Goal: Task Accomplishment & Management: Manage account settings

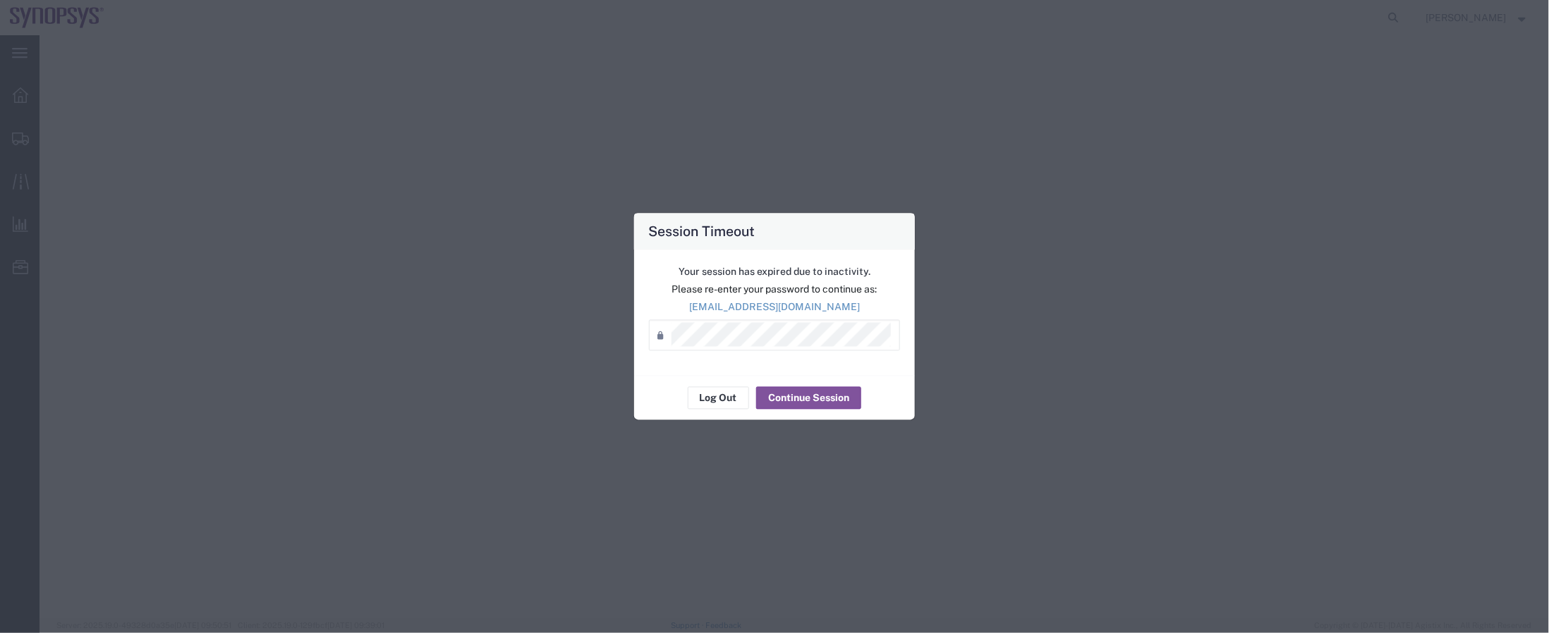
select select "63079"
select select
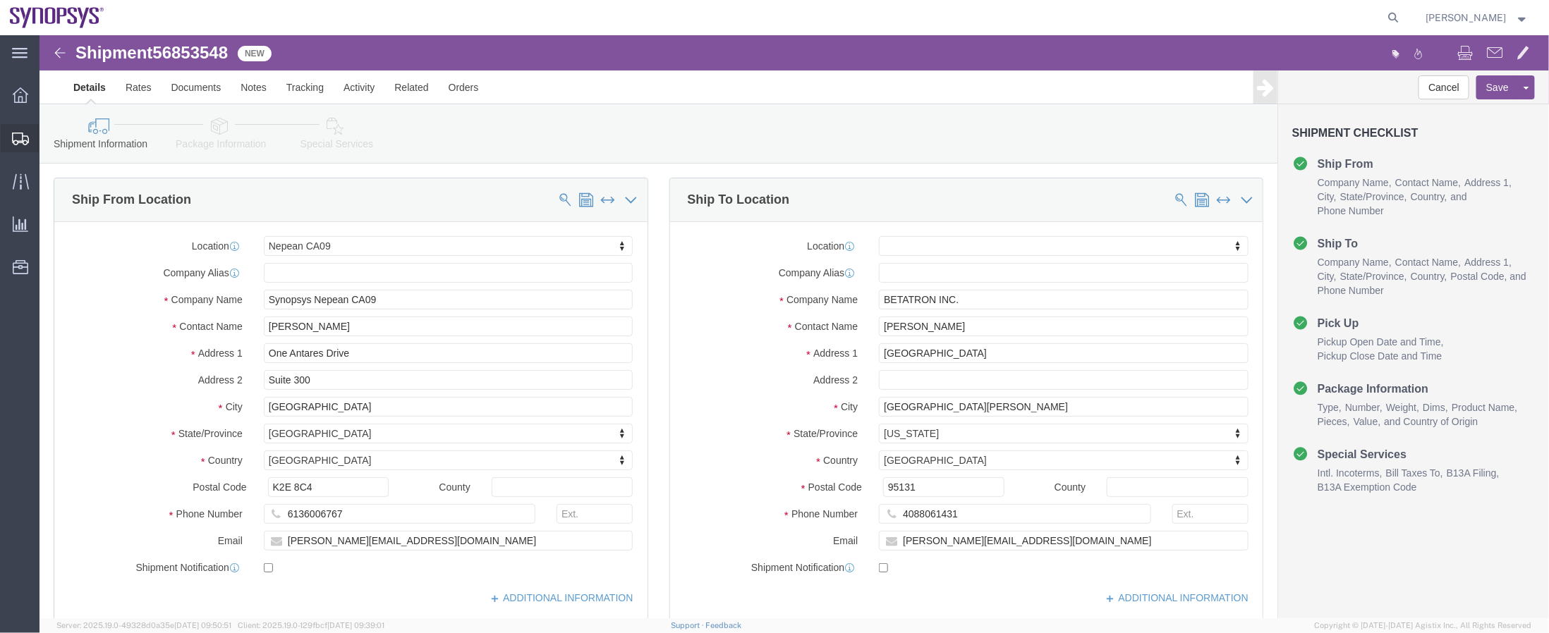
click at [0, 0] on span "Shipment Manager" at bounding box center [0, 0] width 0 height 0
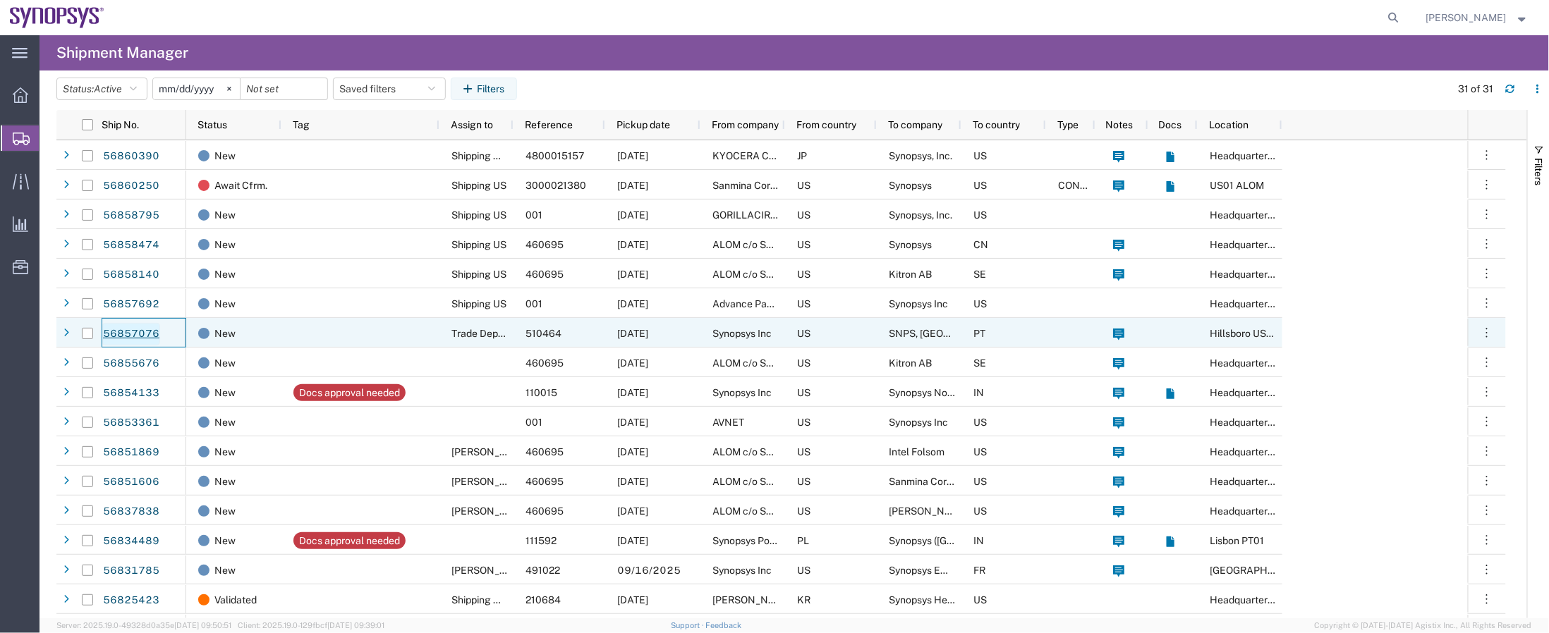
click at [120, 327] on link "56857076" at bounding box center [131, 334] width 58 height 23
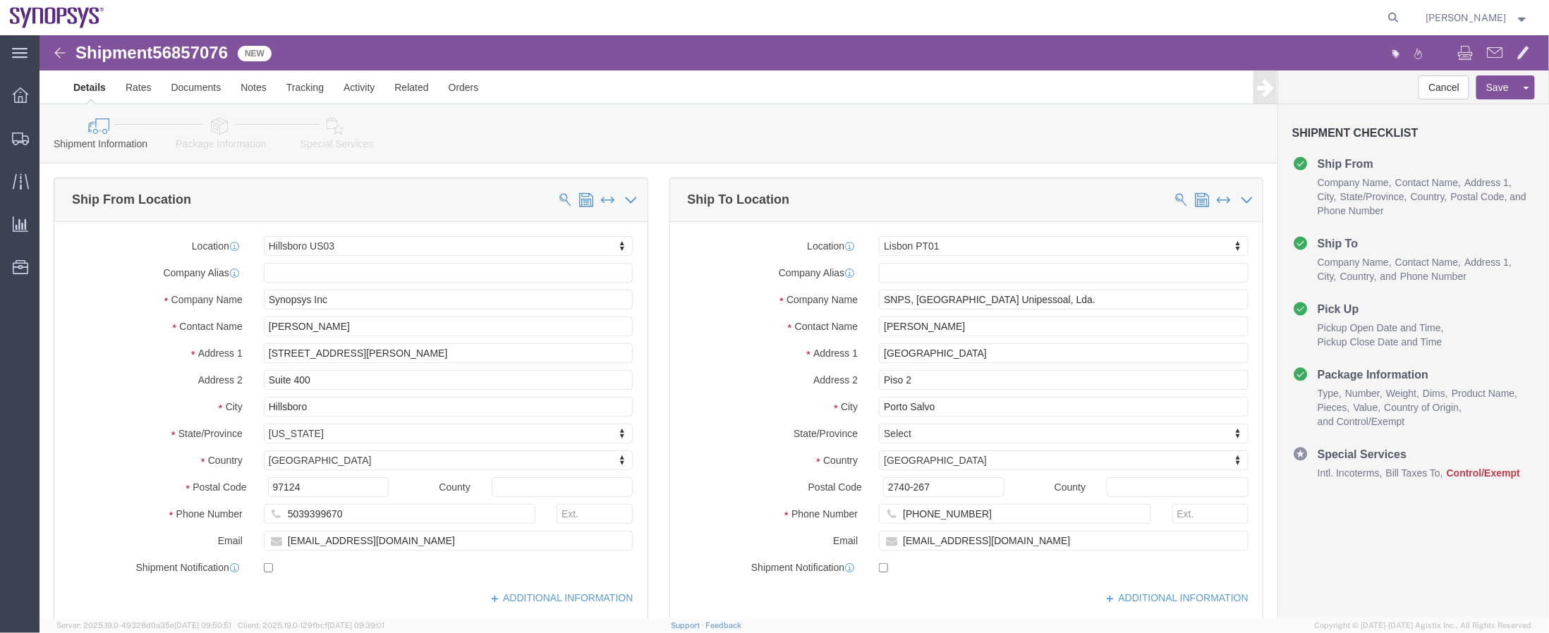
select select "63190"
select select "63152"
click icon
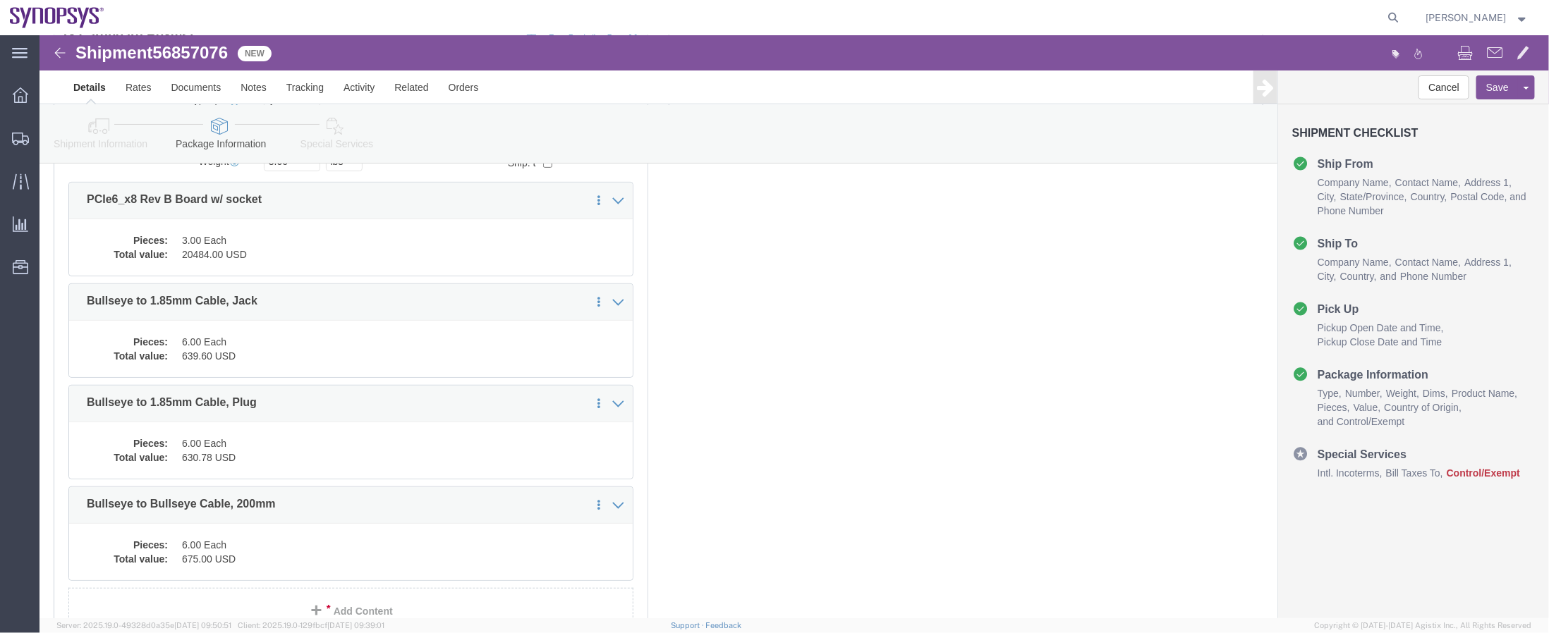
scroll to position [229, 0]
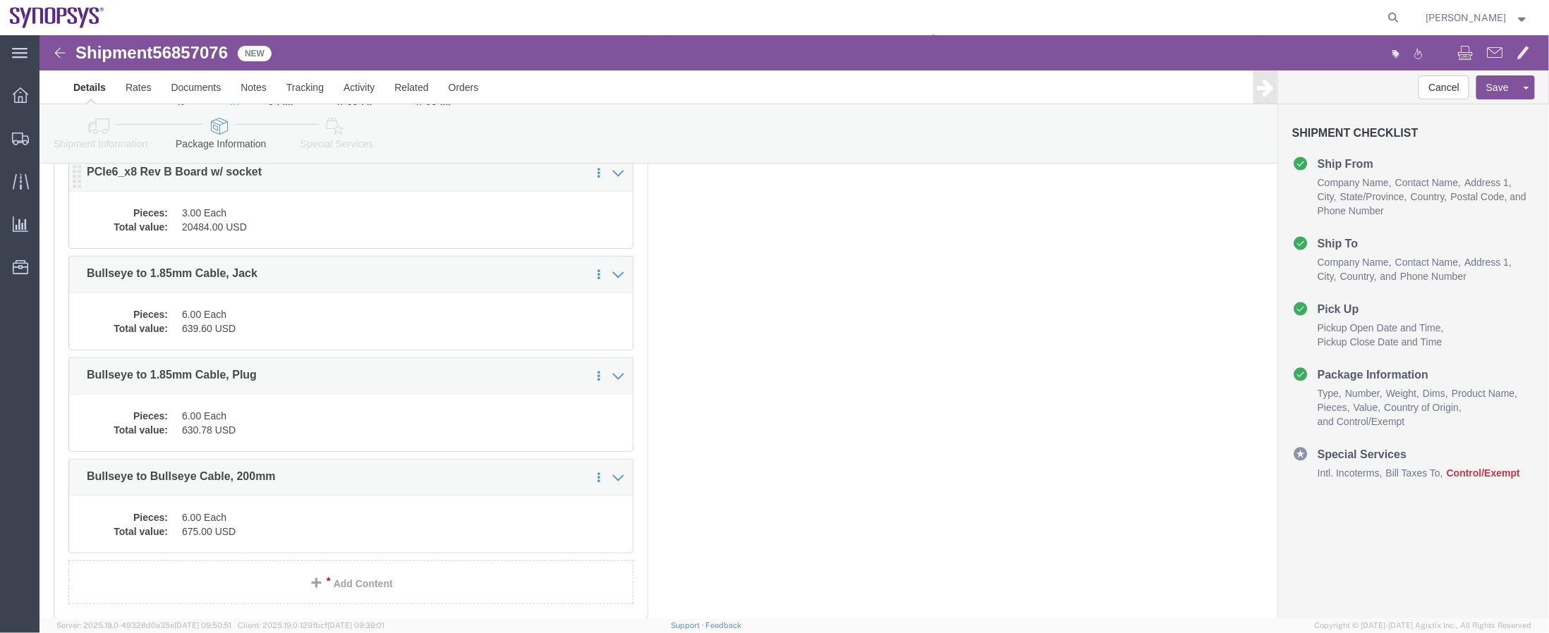
click div "Pieces: 3.00 Each Total value: 20484.00 USD"
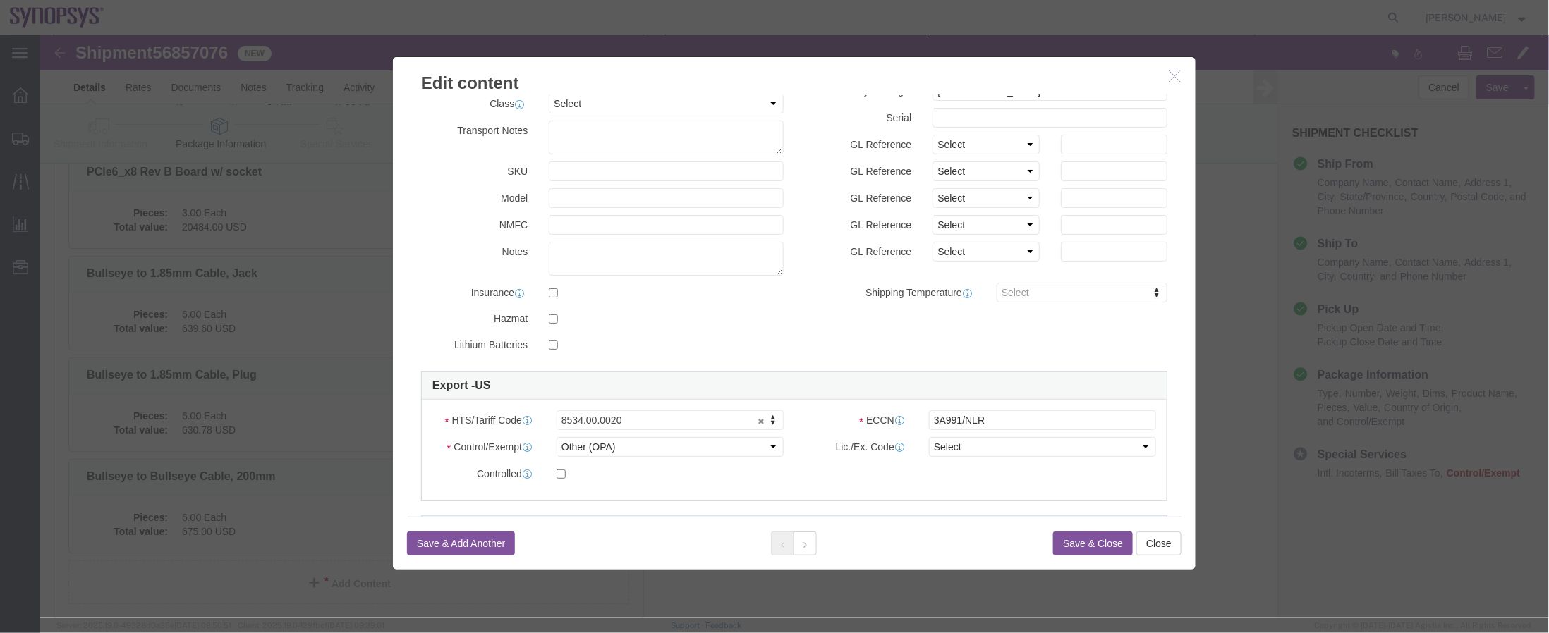
scroll to position [122, 0]
click button "Close"
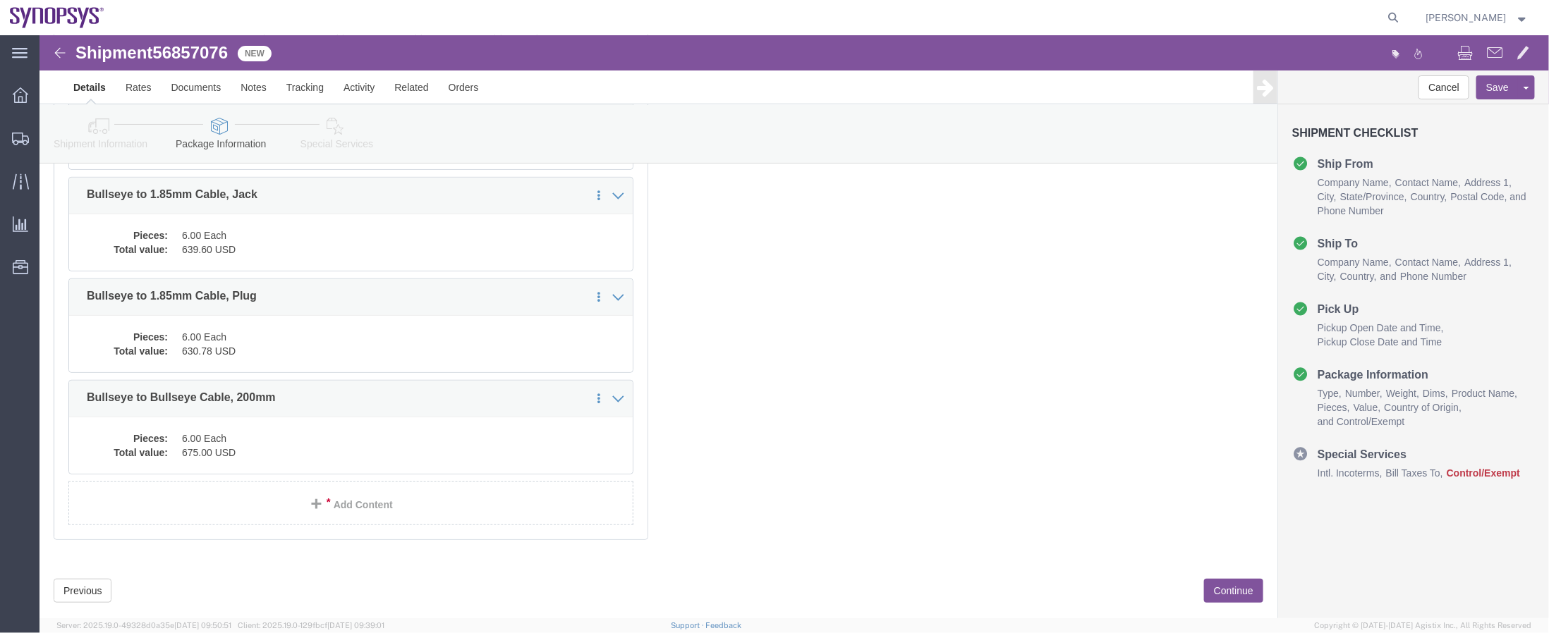
scroll to position [313, 0]
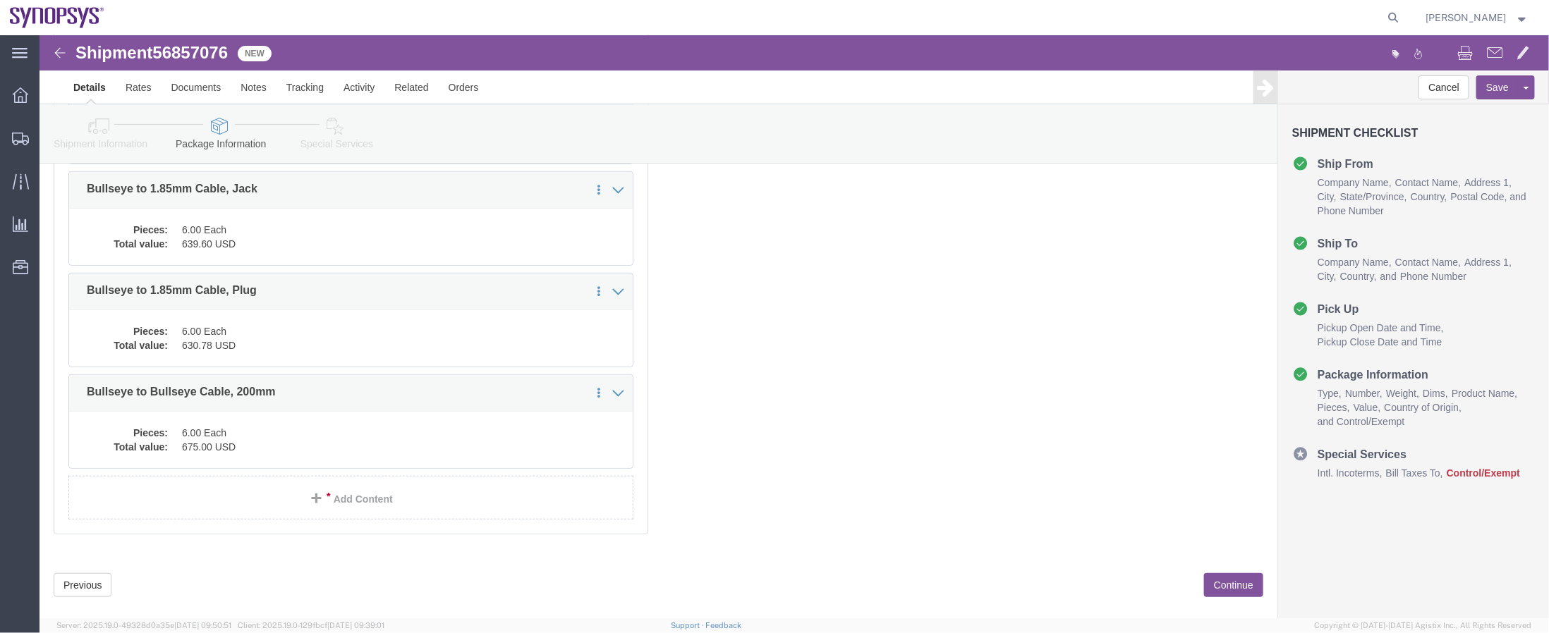
click icon
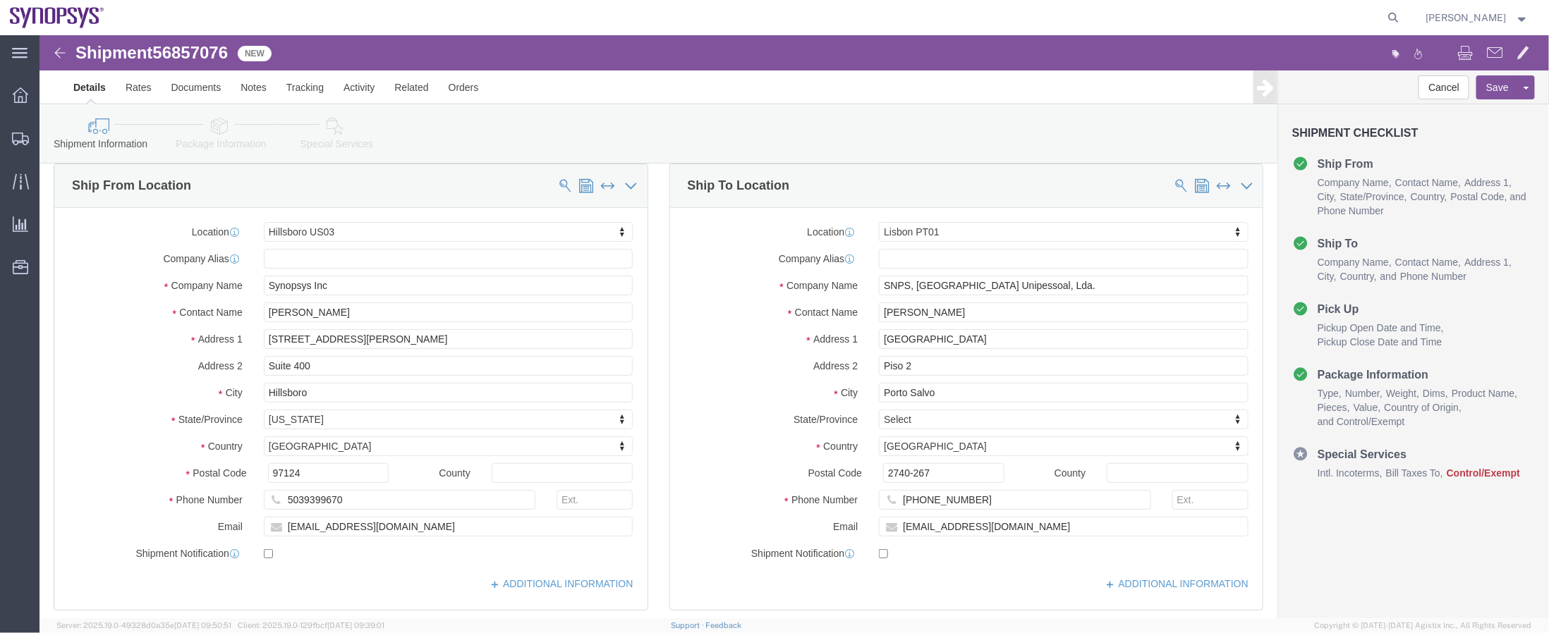
scroll to position [11, 0]
click icon
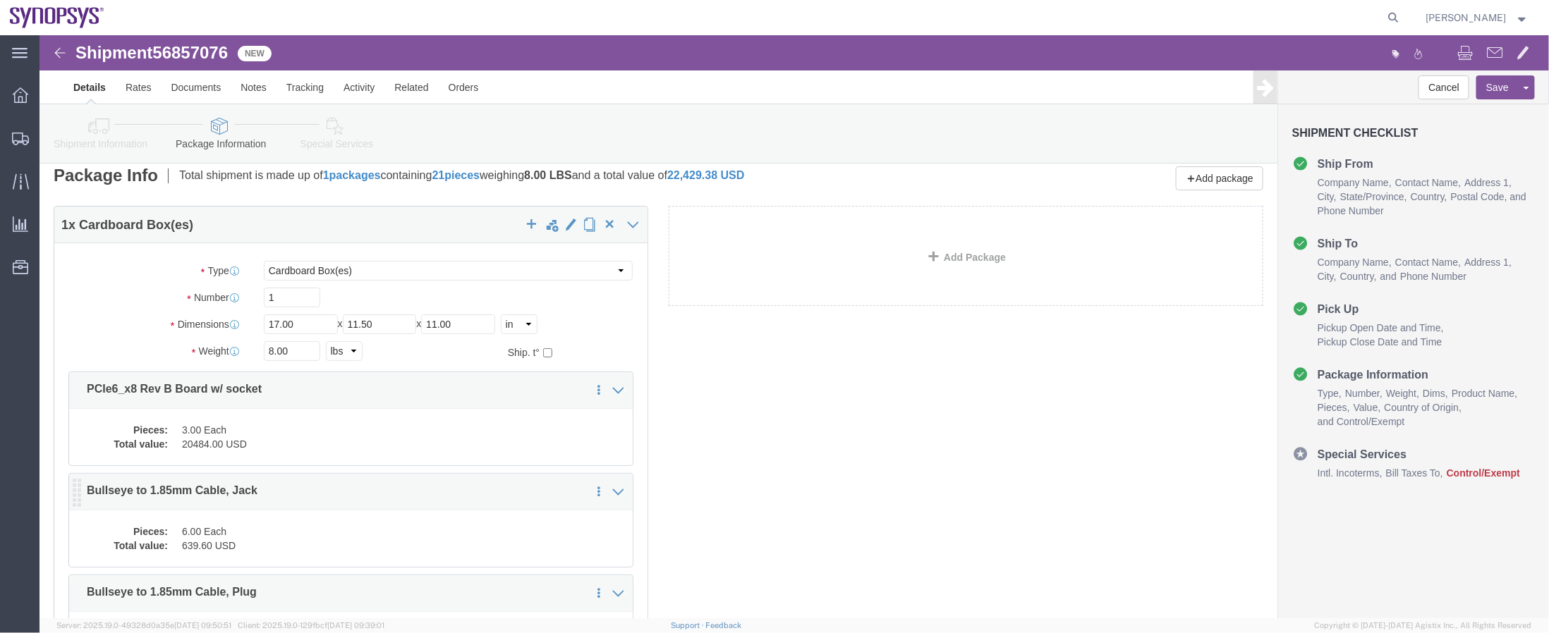
click dd "6.00 Each"
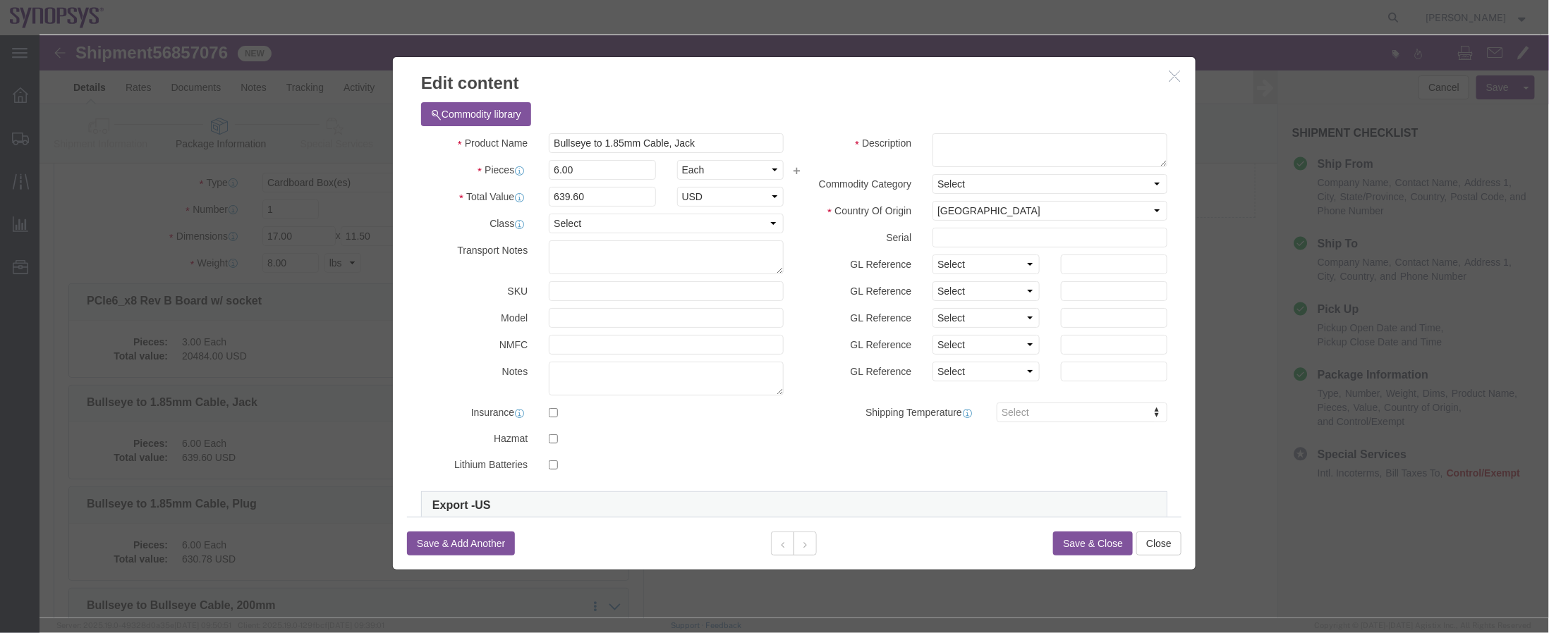
scroll to position [255, 0]
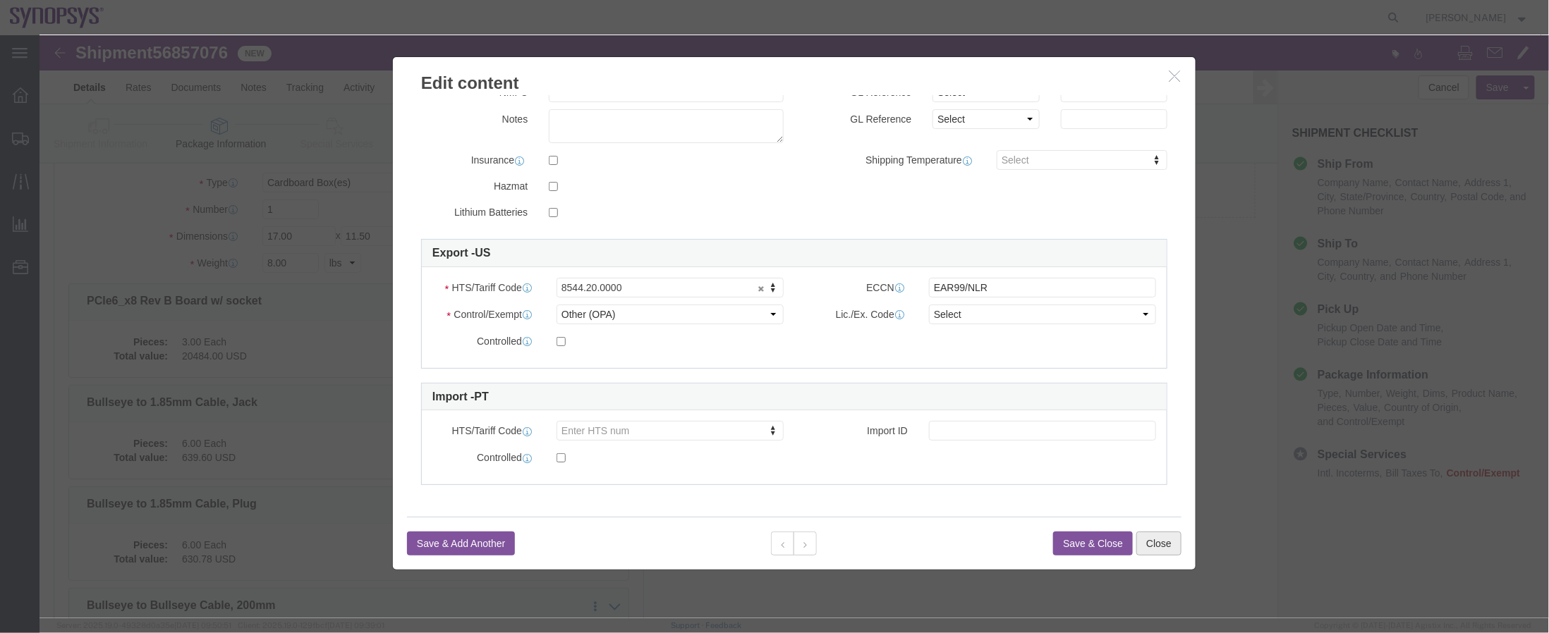
click button "Close"
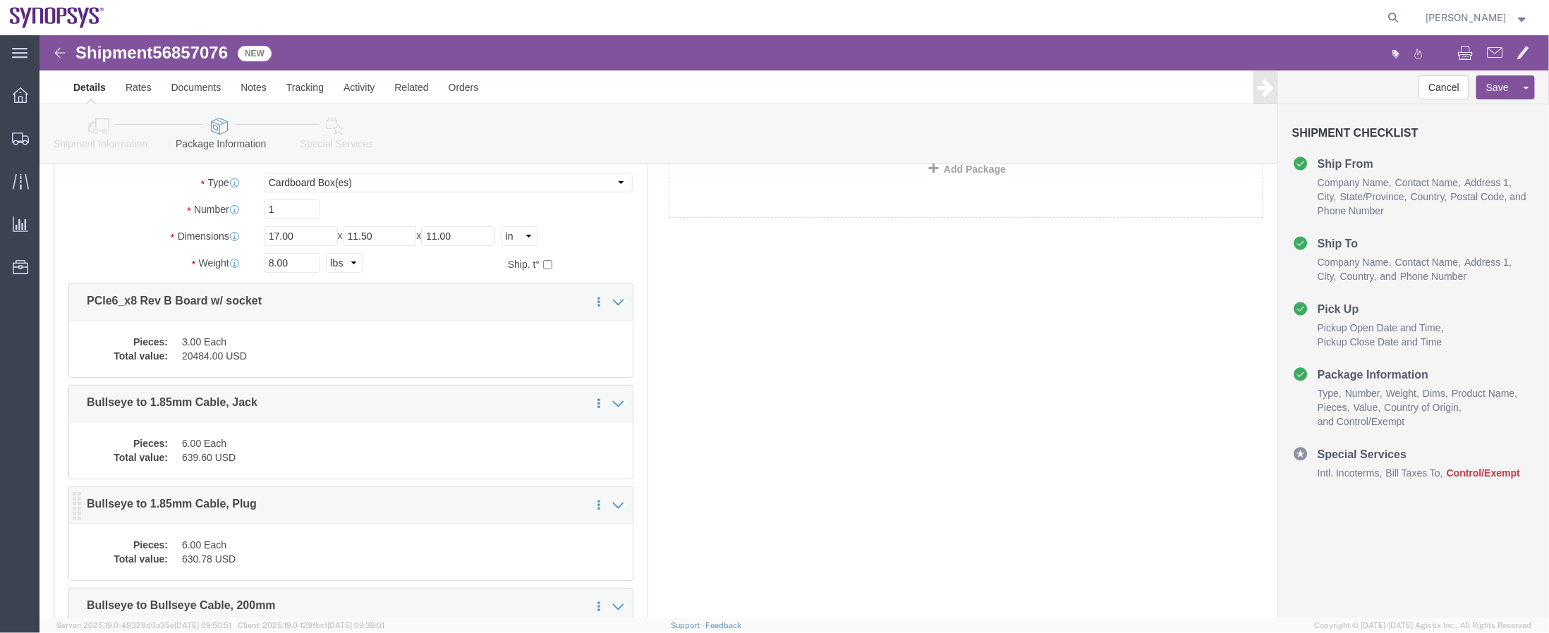
click div "1 x Cardboard Box(es) Package Type Select Bale(s) Basket(s) Bolt(s) Bottle(s) B…"
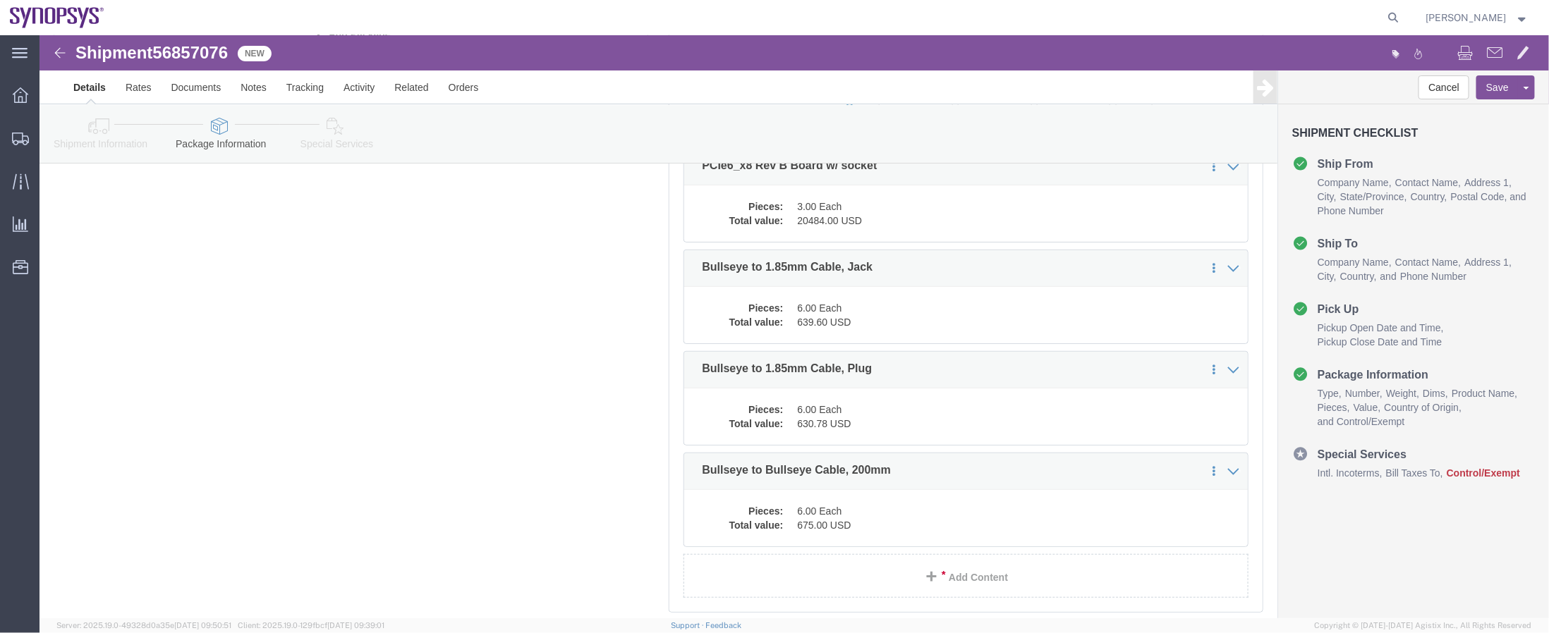
scroll to position [245, 0]
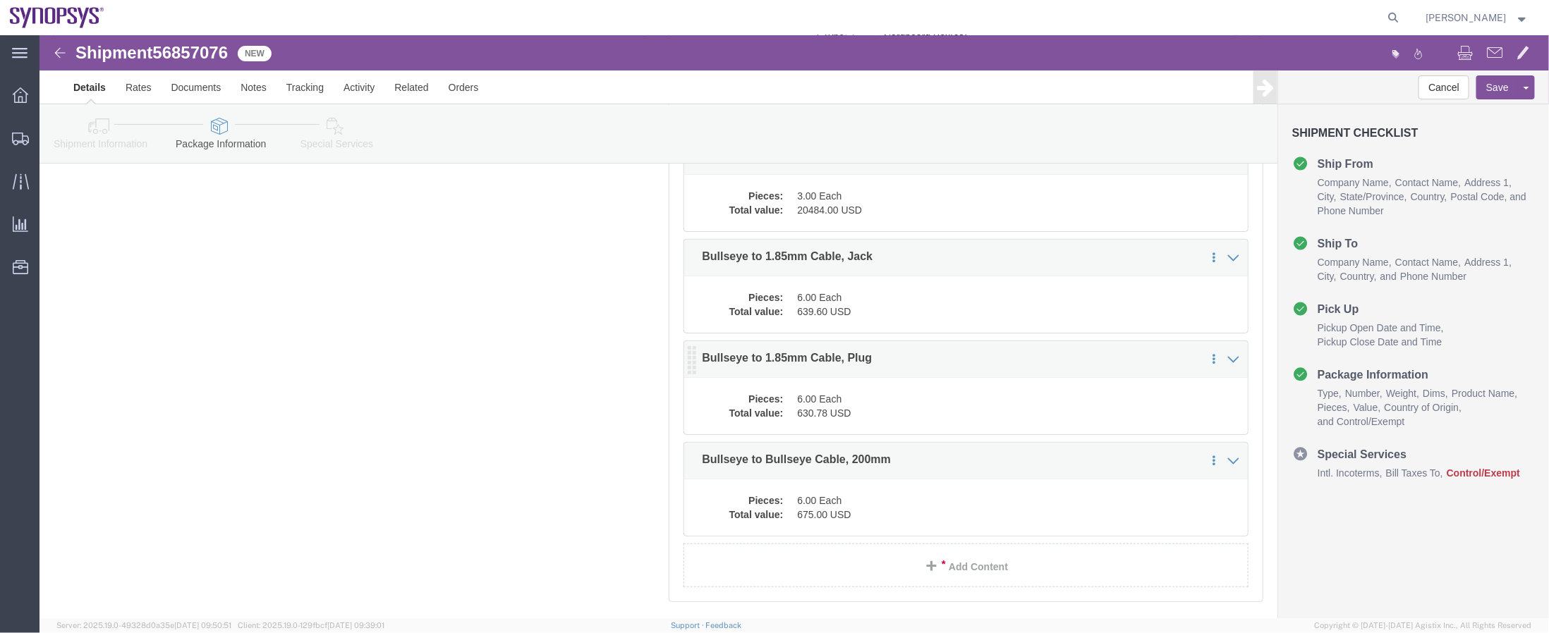
click dl "Pieces: 6.00 Each Total value: 630.78 USD"
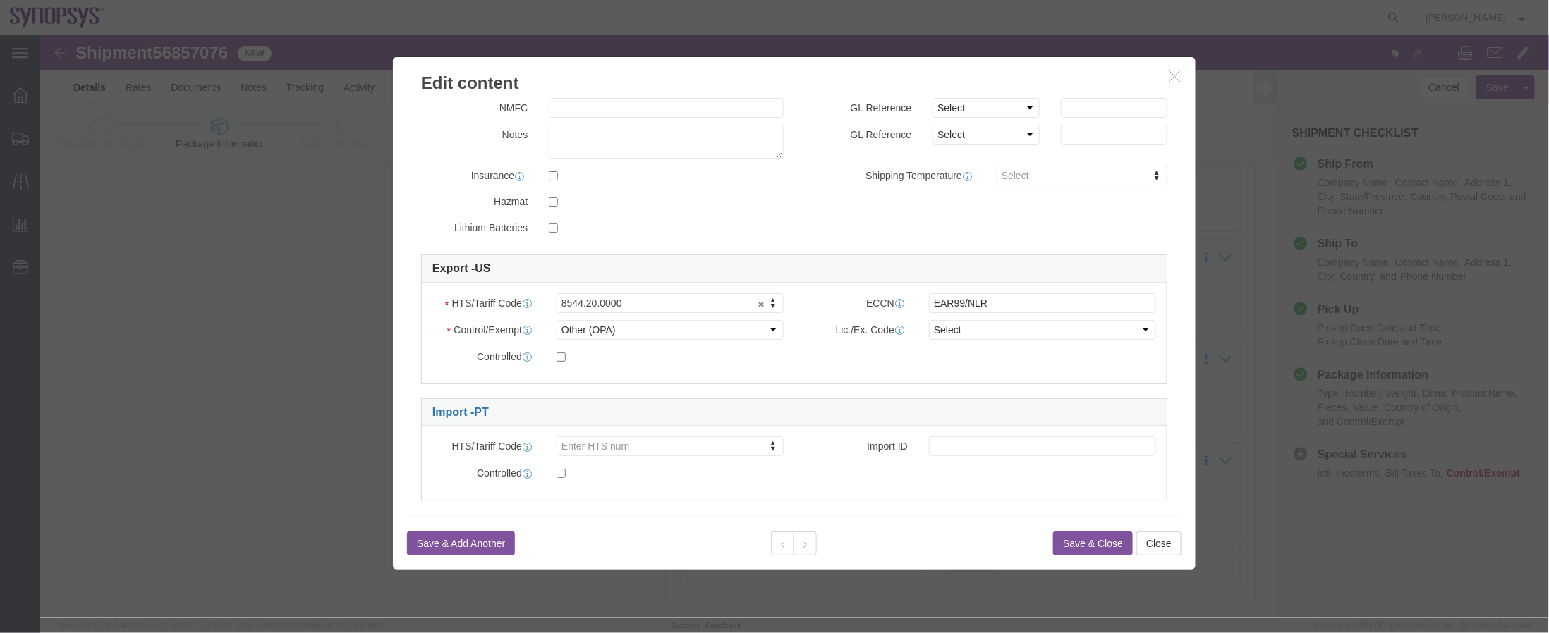
scroll to position [255, 0]
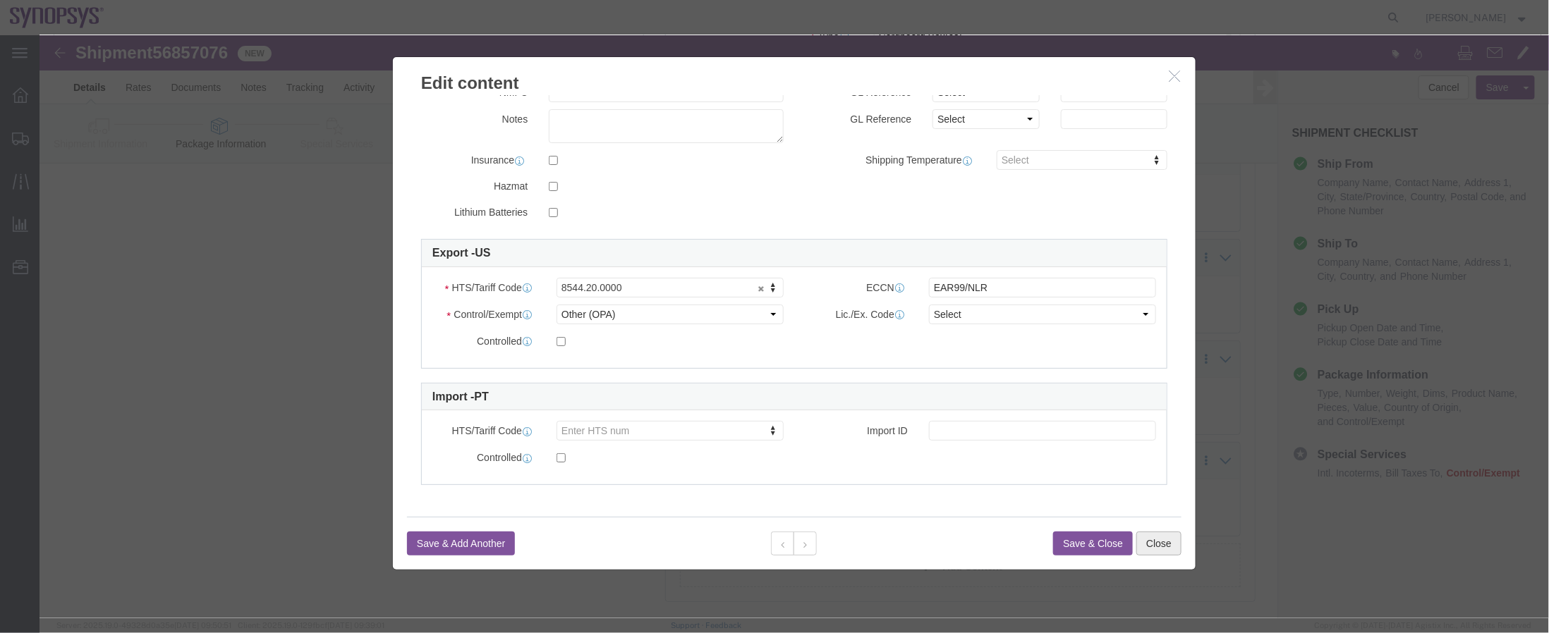
click button "Close"
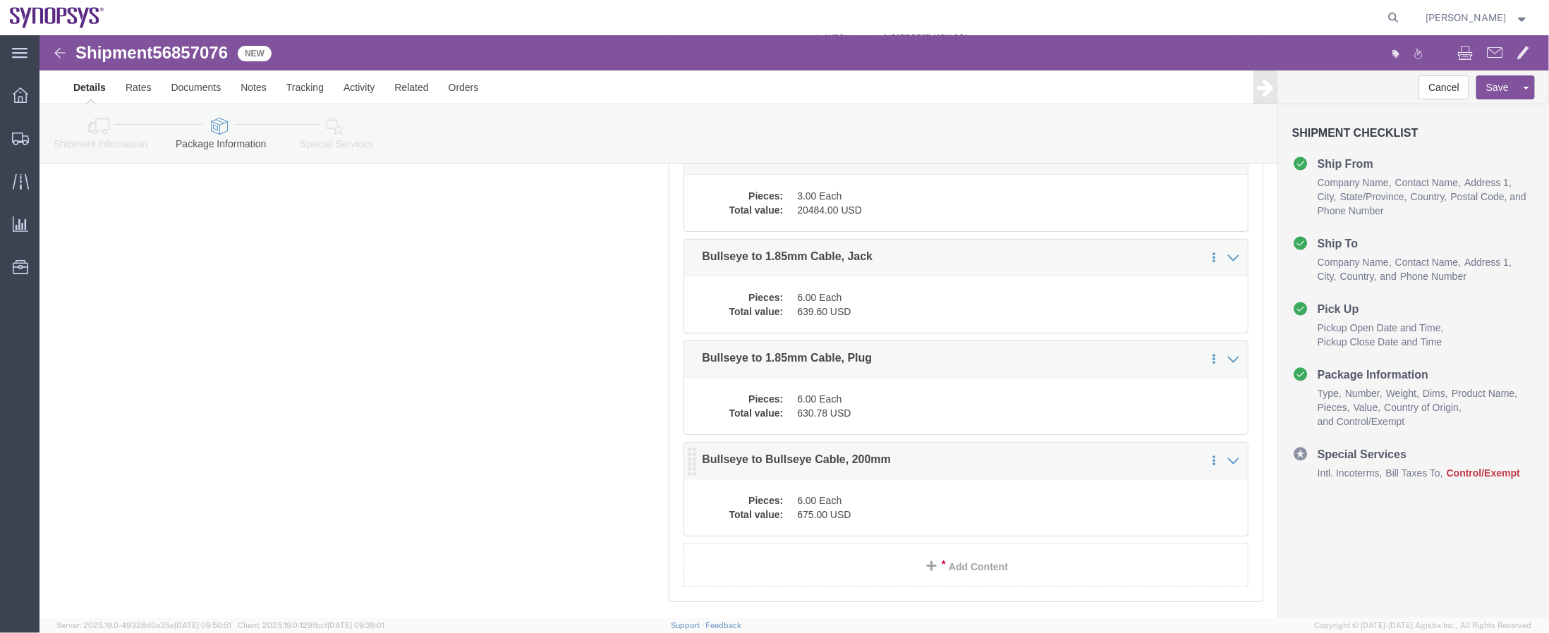
click div "Pieces: 6.00 Each Total value: 675.00 USD"
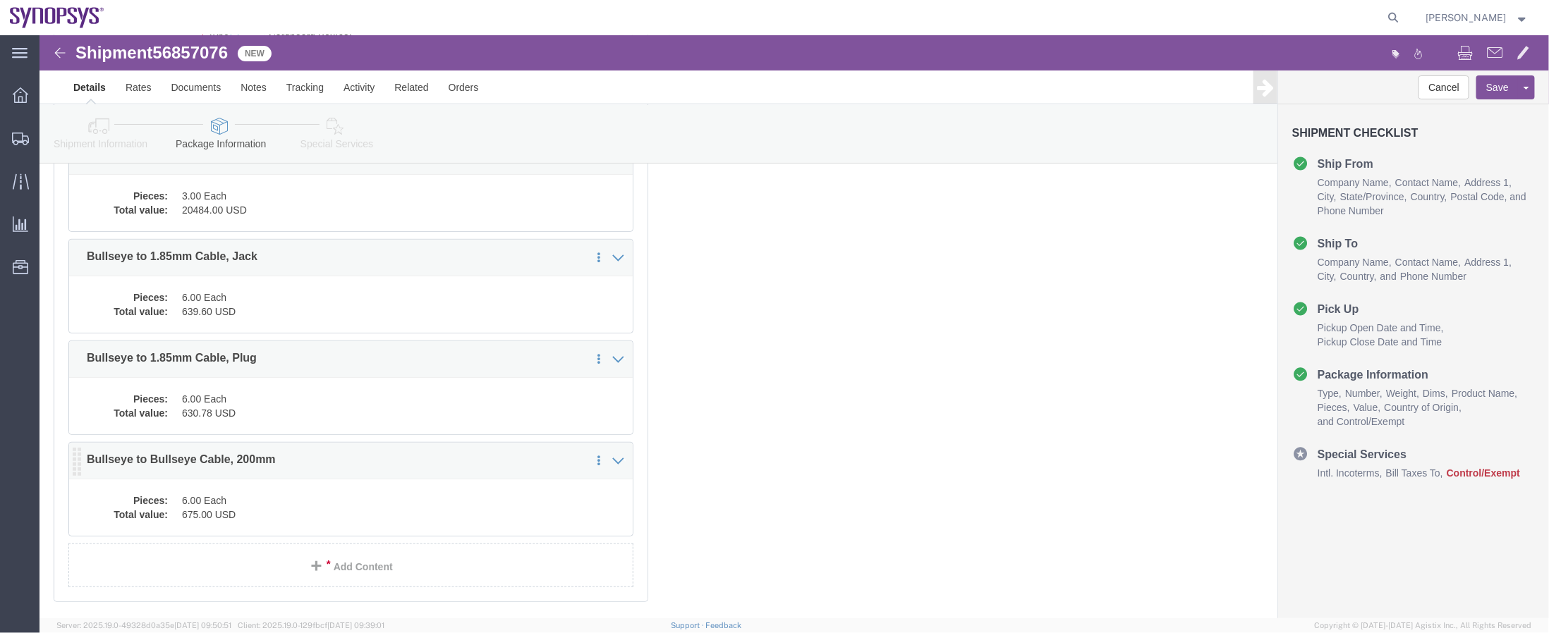
click div "1 x Cardboard Box(es) Package Type Select Bale(s) Basket(s) Bolt(s) Bottle(s) B…"
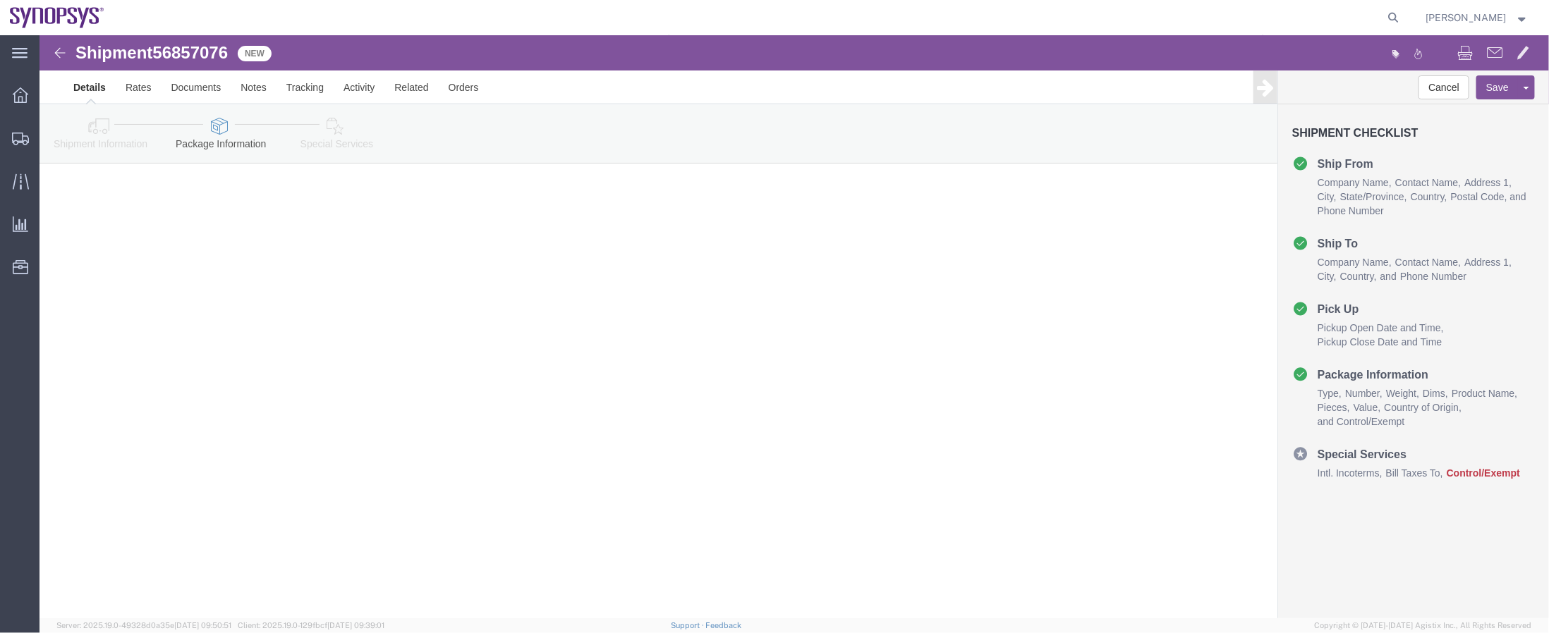
click div
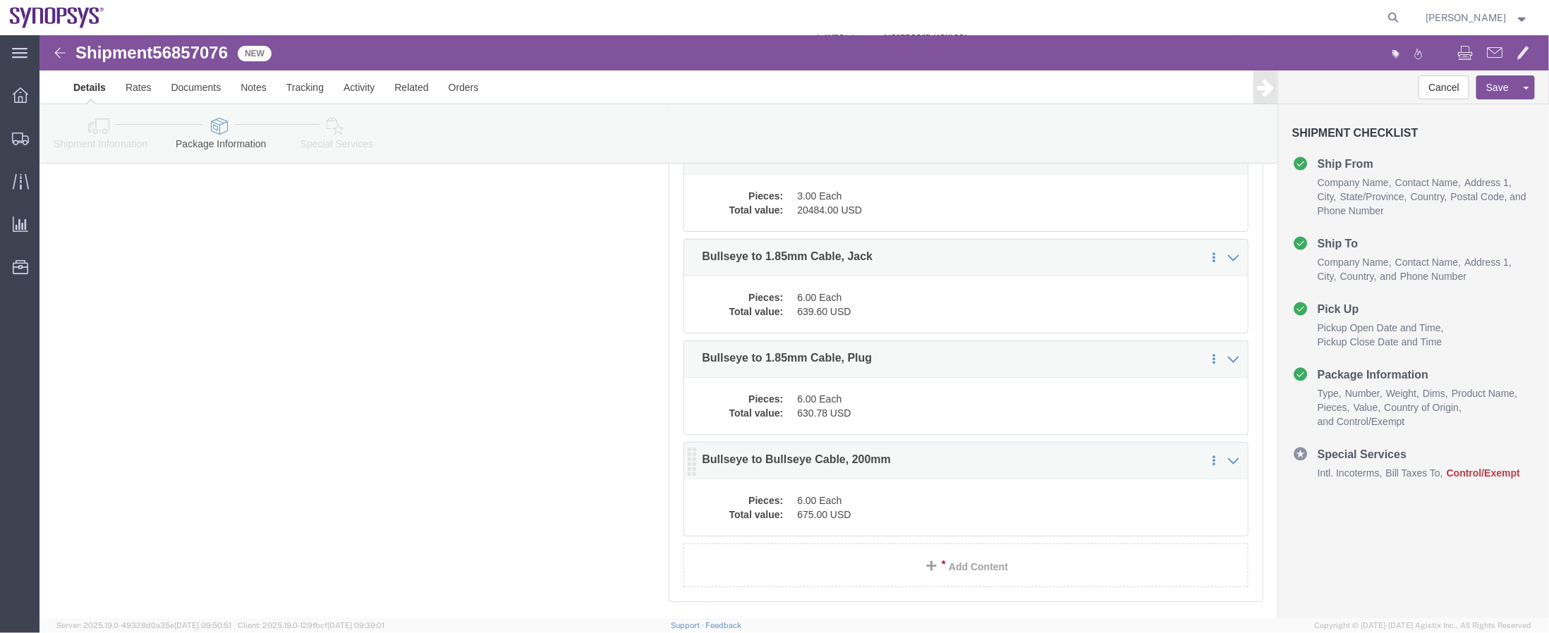
click dd "675.00 USD"
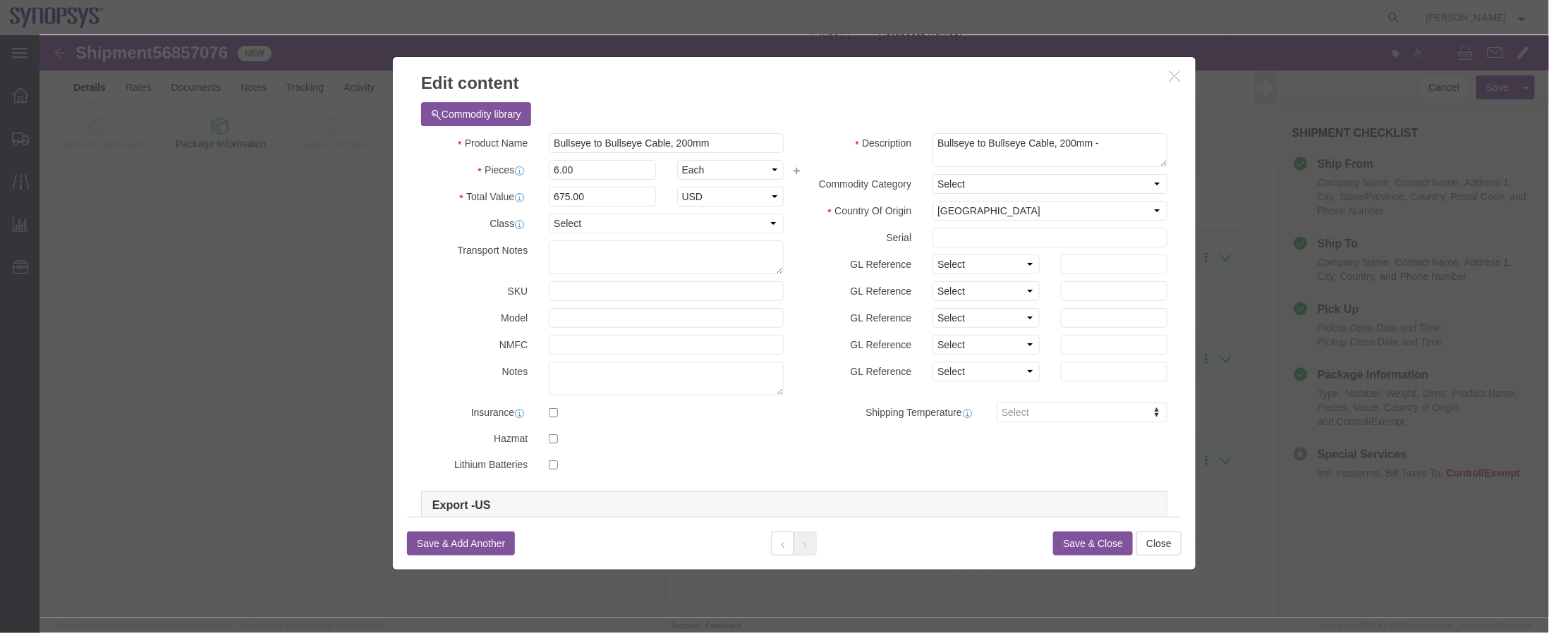
click h3 "Edit content"
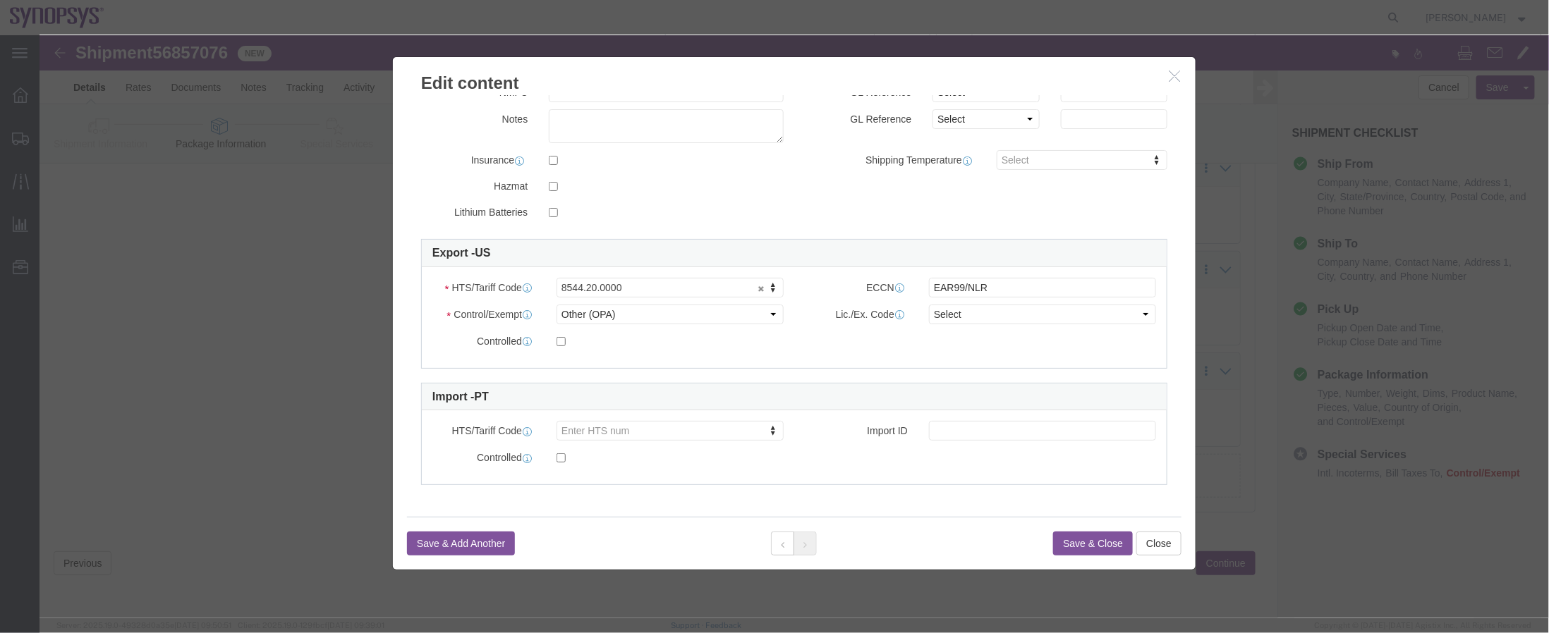
scroll to position [0, 0]
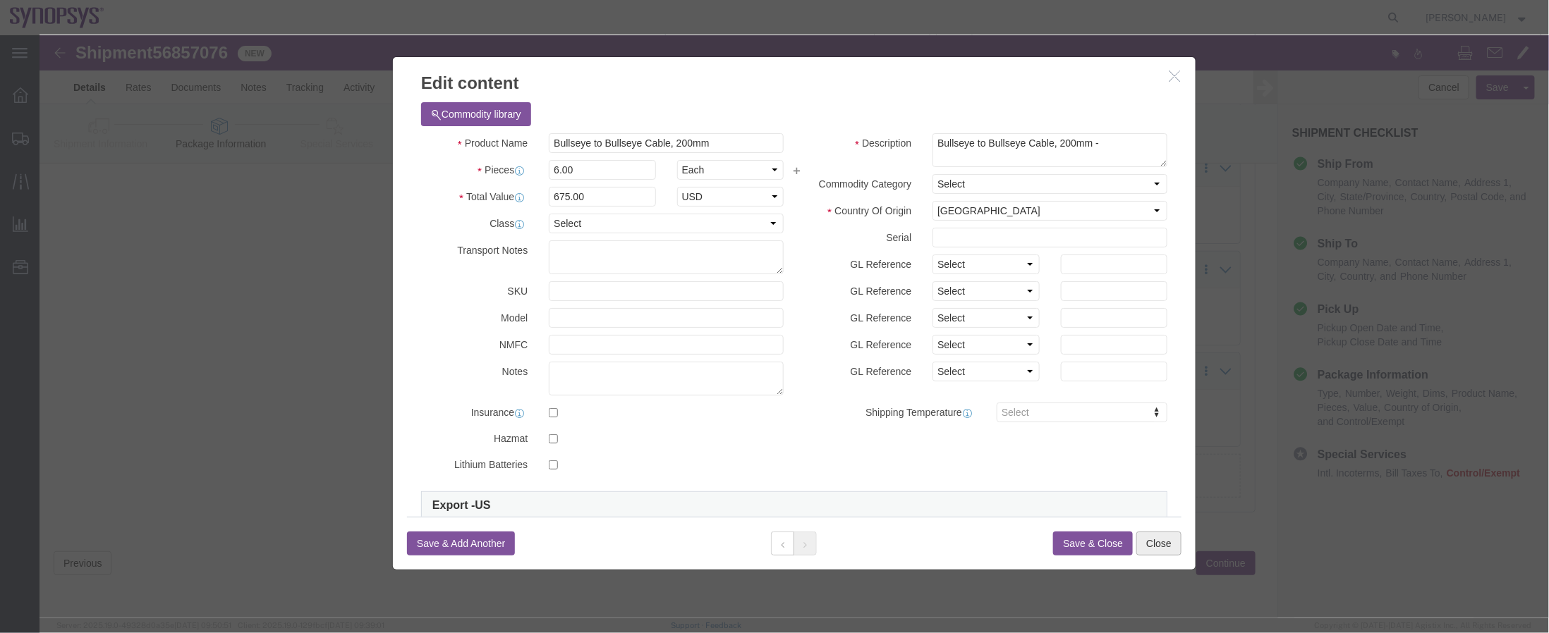
click button "Close"
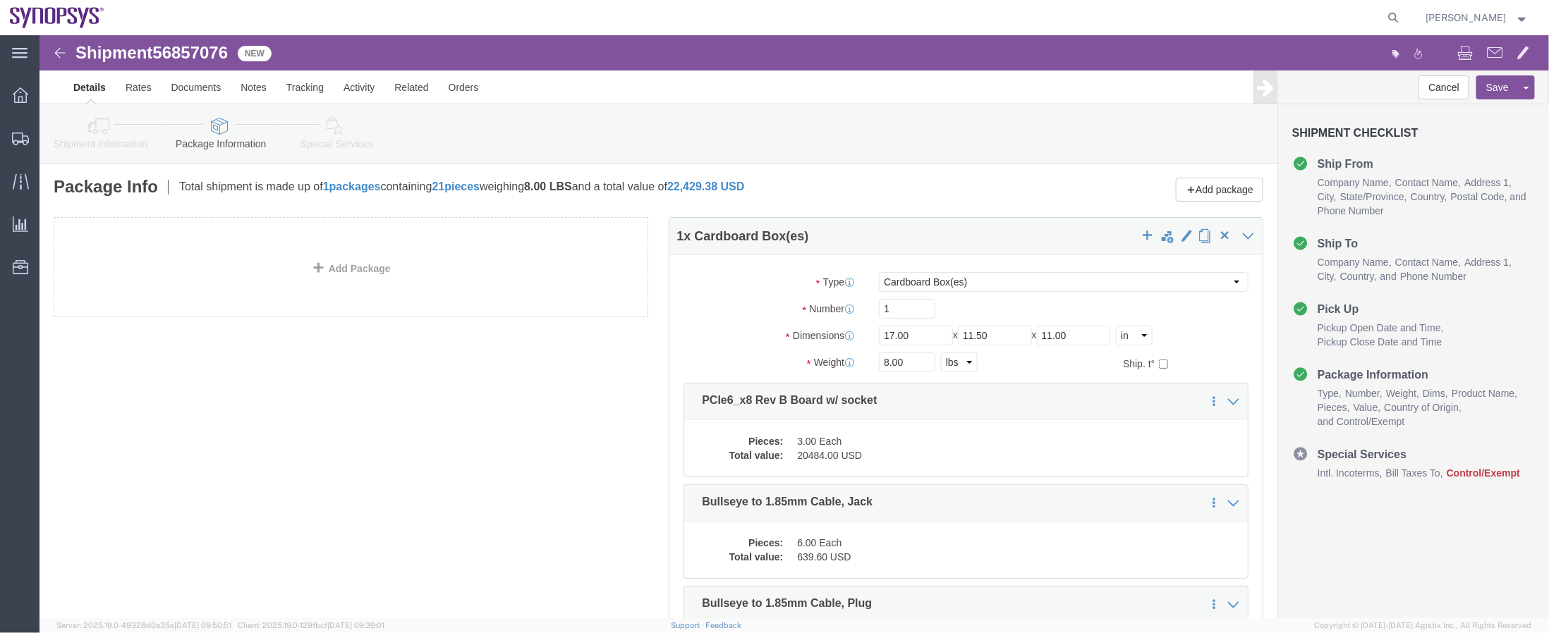
click link "Shipment Information"
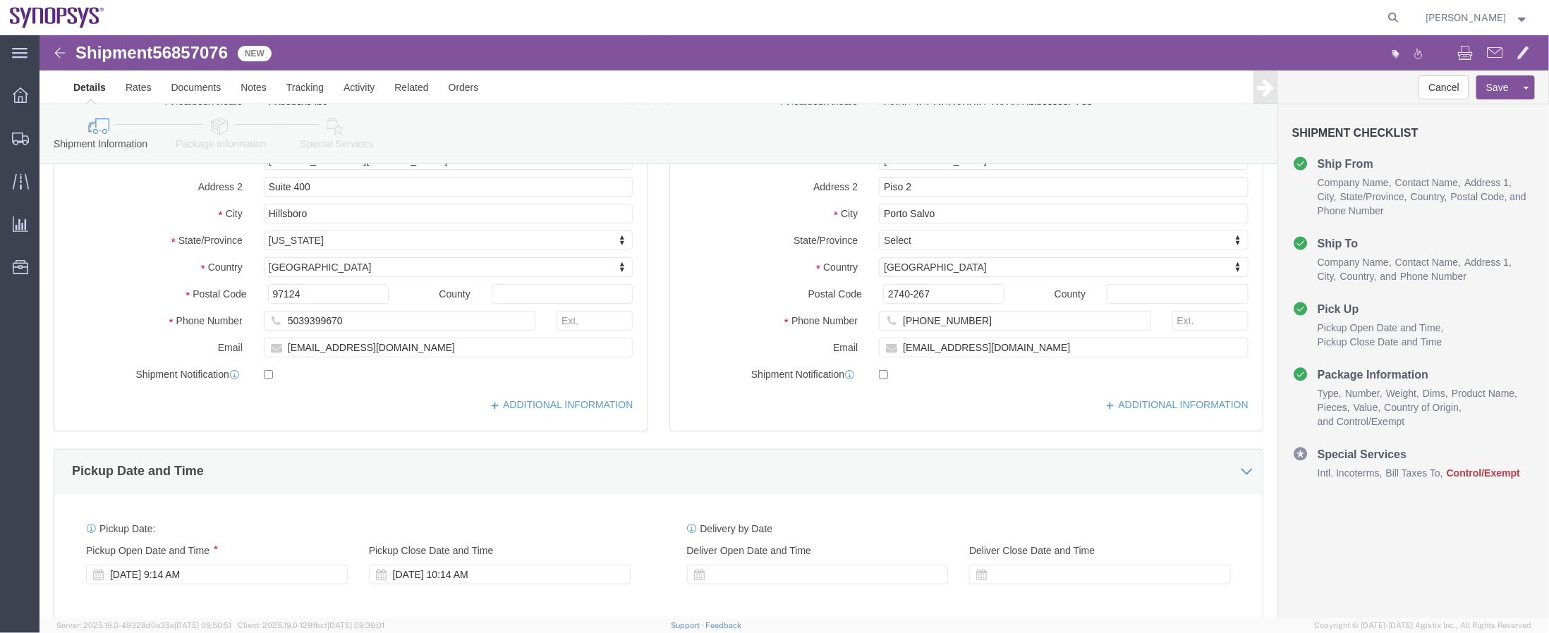
scroll to position [199, 0]
click link "Assign To"
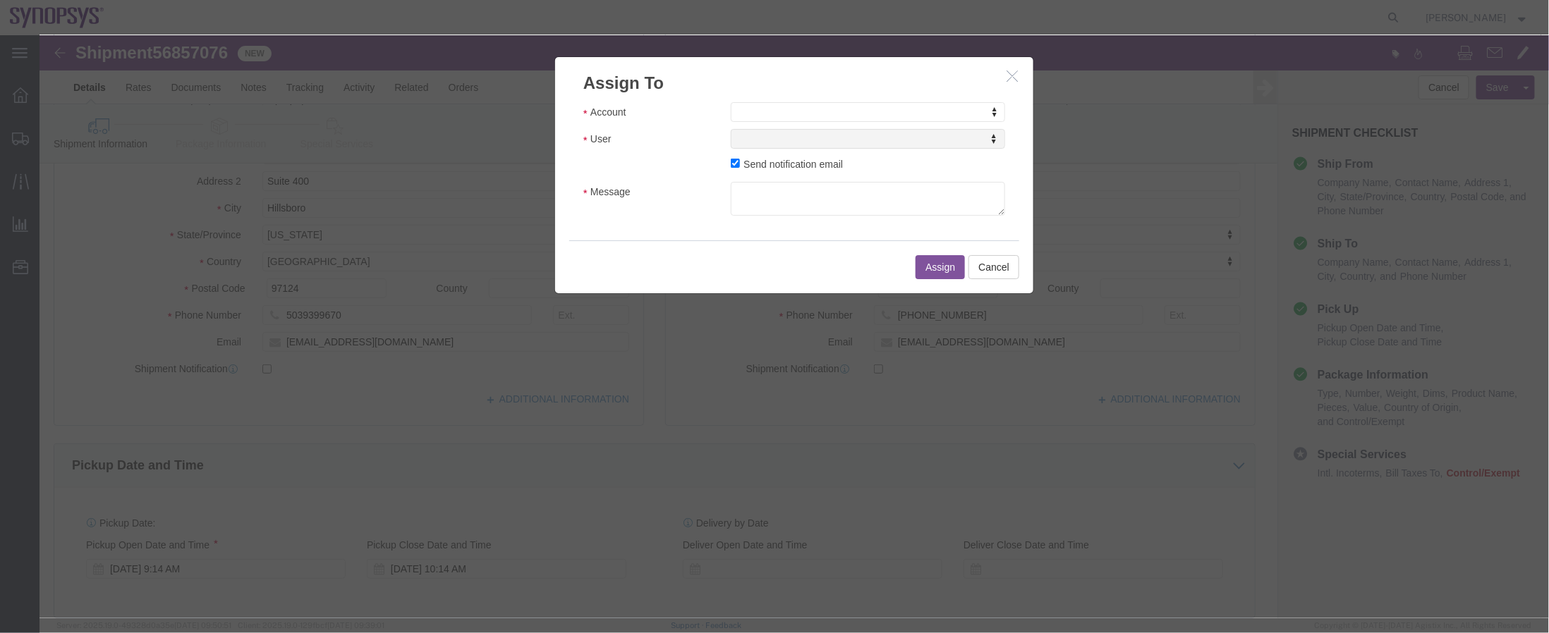
click div "Account Account Account Sanmina Synopsys User User User Send notification email…"
select select "117156"
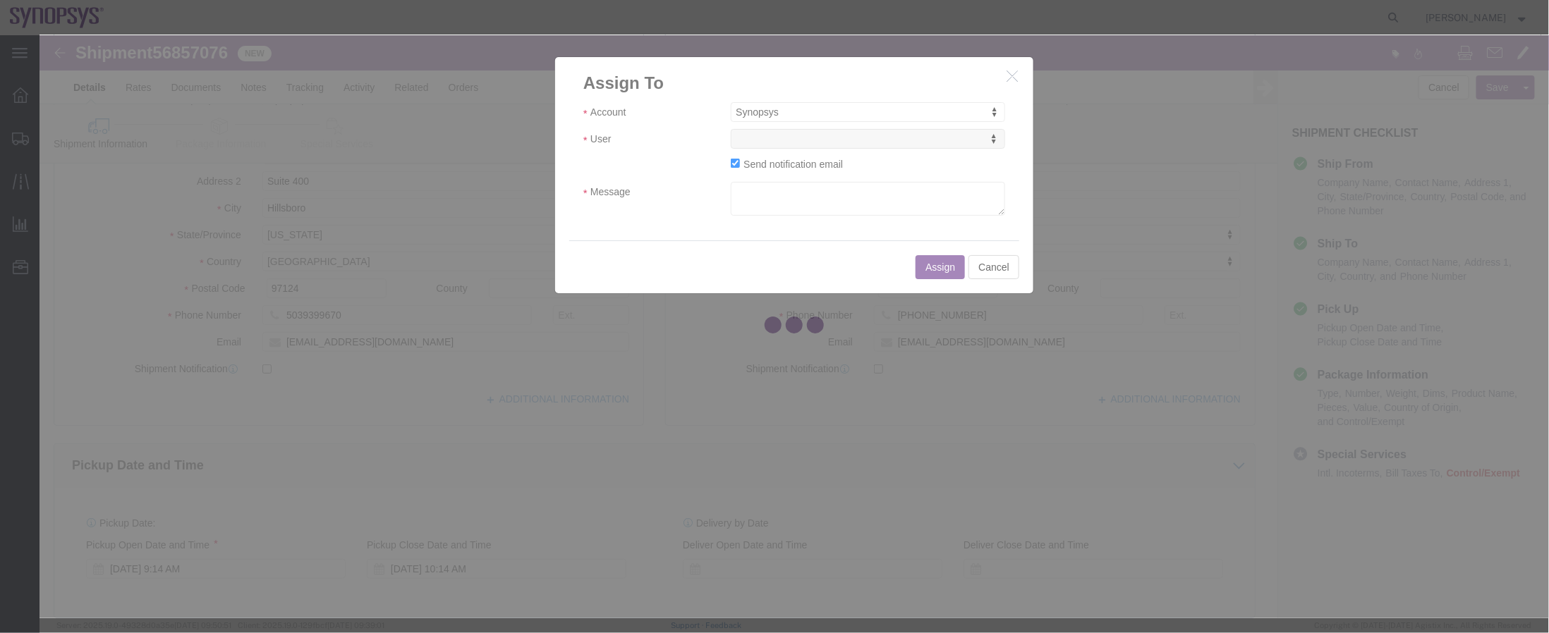
click at [872, 142] on div at bounding box center [795, 326] width 1510 height 583
select select
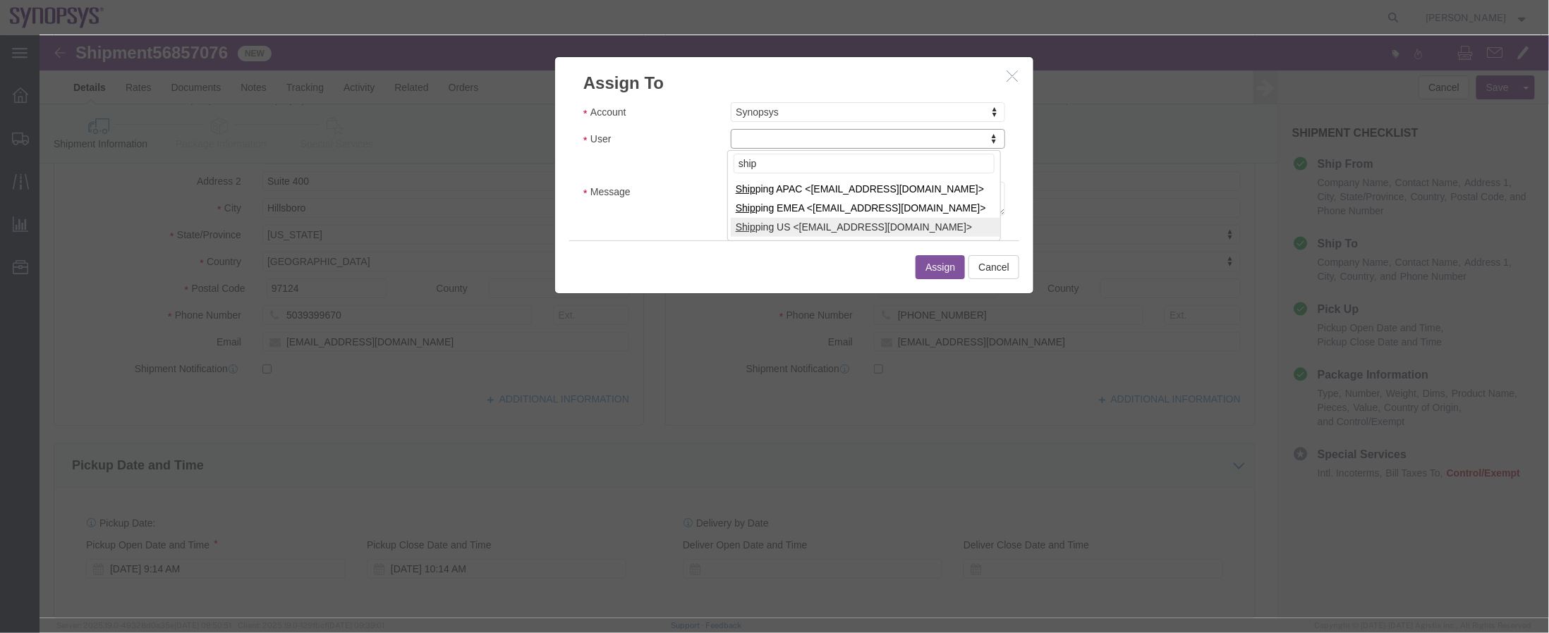
type input "ship"
select select "100122"
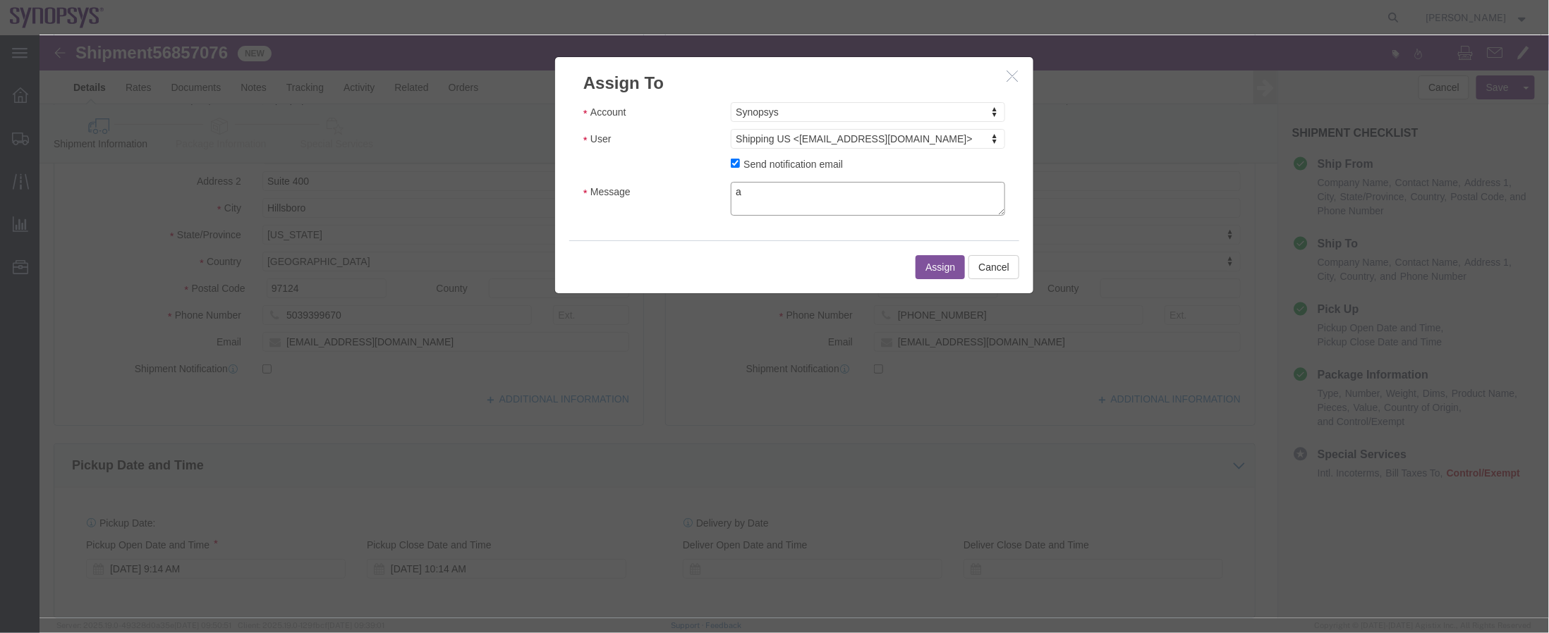
click textarea "a"
type textarea "a"
click button "Assign"
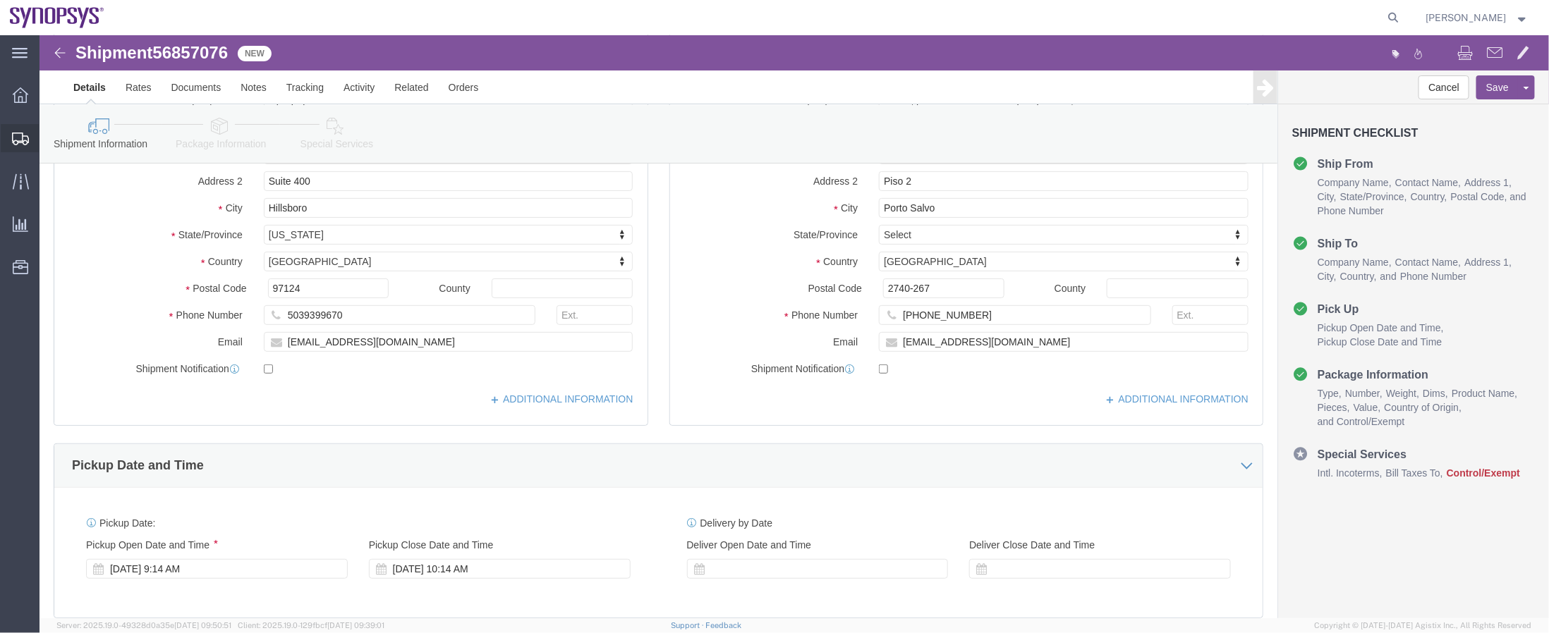
click at [0, 0] on span "Shipment Manager" at bounding box center [0, 0] width 0 height 0
